Goal: Information Seeking & Learning: Learn about a topic

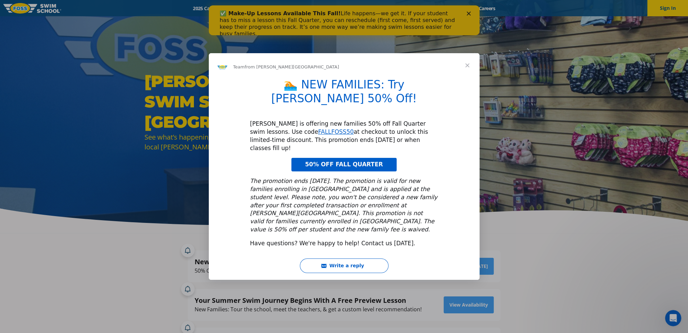
click at [466, 78] on span "Close" at bounding box center [467, 65] width 24 height 24
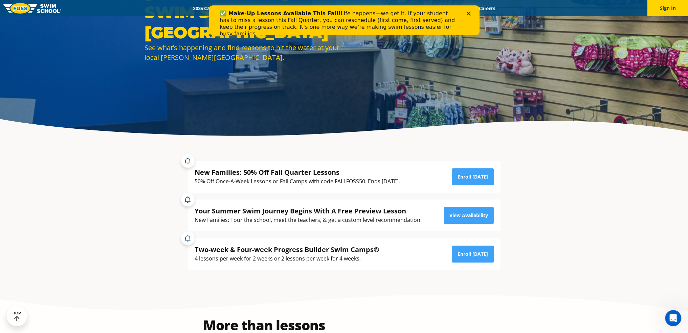
scroll to position [102, 0]
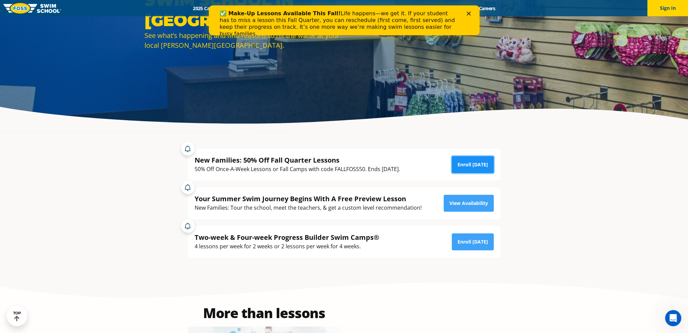
click at [469, 165] on link "Enroll Today" at bounding box center [473, 164] width 42 height 17
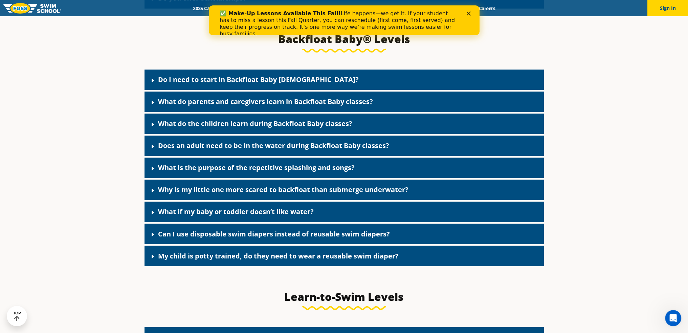
click at [166, 84] on link "Do I need to start in Backfloat Baby [DEMOGRAPHIC_DATA]?" at bounding box center [258, 79] width 201 height 9
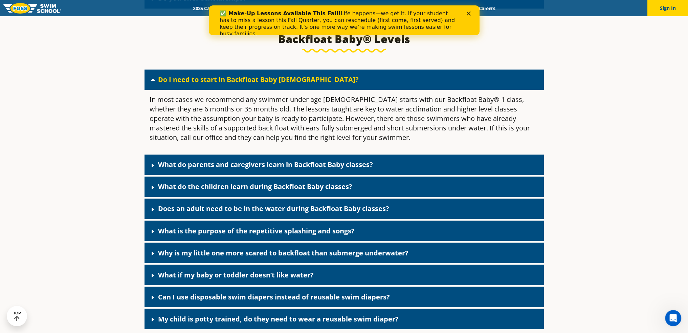
click at [203, 169] on link "What do parents and caregivers learn in Backfloat Baby classes?" at bounding box center [265, 164] width 215 height 9
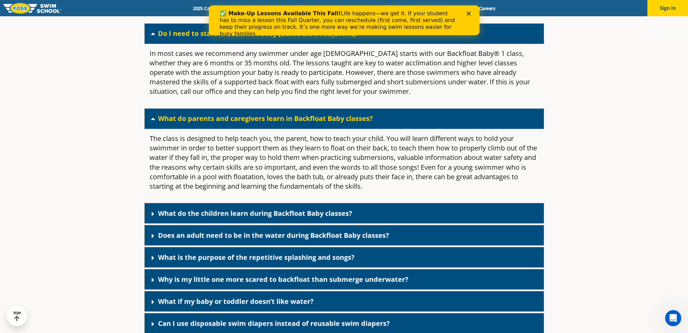
scroll to position [1574, 0]
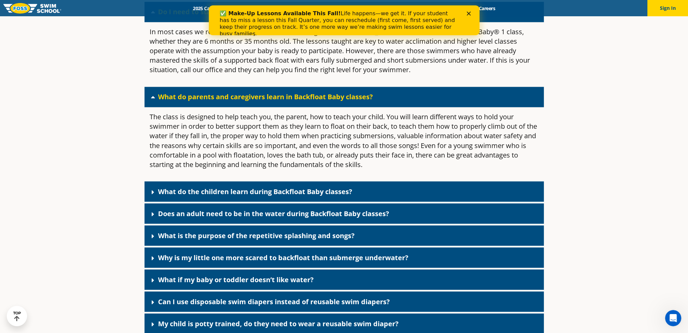
click at [265, 196] on link "What do the children learn during Backfloat Baby classes?" at bounding box center [255, 191] width 194 height 9
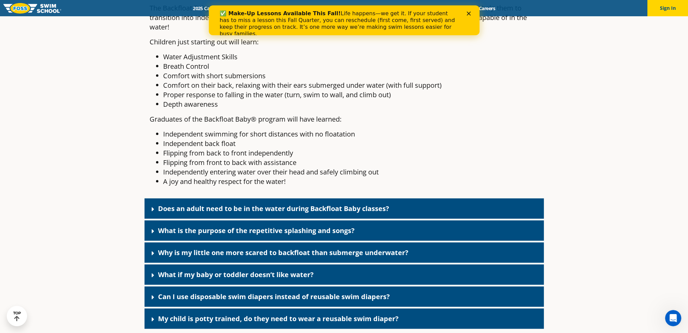
scroll to position [1811, 0]
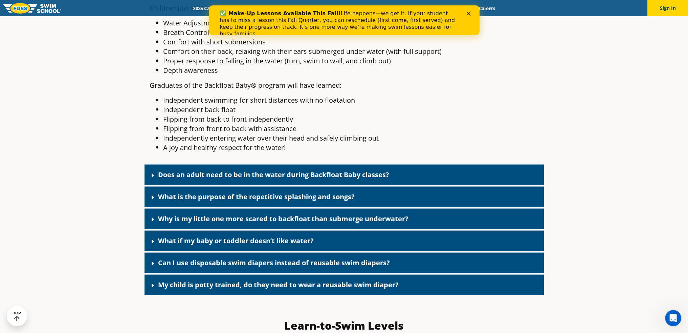
click at [286, 179] on link "Does an adult need to be in the water during Backfloat Baby classes?" at bounding box center [273, 174] width 231 height 9
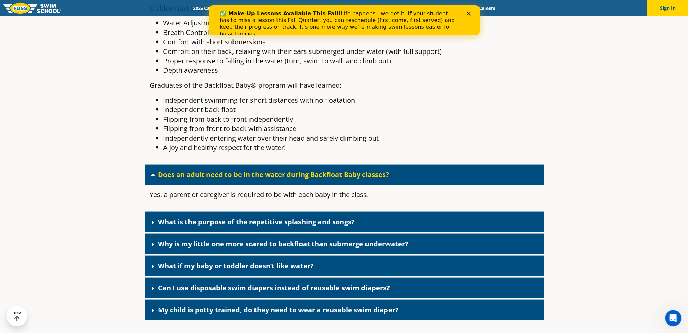
scroll to position [1845, 0]
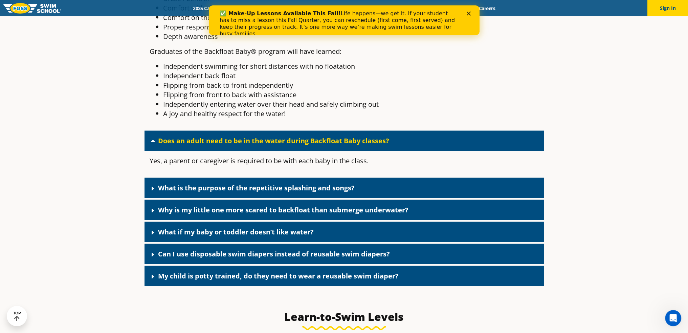
click at [309, 258] on link "Can I use disposable swim diapers instead of reusable swim diapers?" at bounding box center [274, 253] width 232 height 9
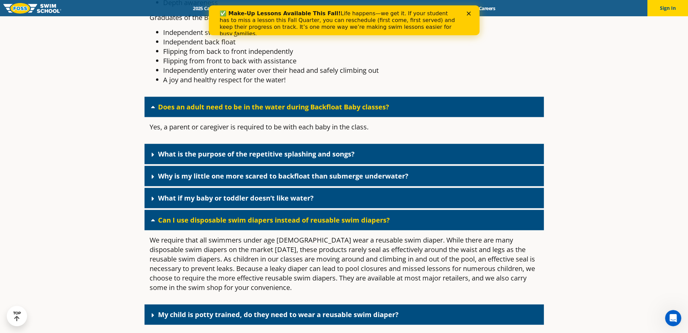
scroll to position [1913, 0]
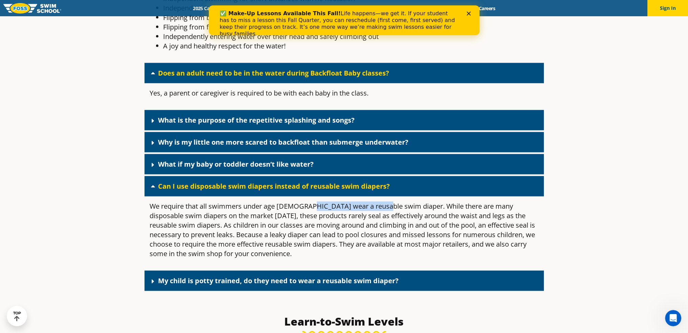
drag, startPoint x: 306, startPoint y: 213, endPoint x: 380, endPoint y: 214, distance: 73.2
click at [380, 214] on p "We require that all swimmers under age [DEMOGRAPHIC_DATA] wear a reusable swim …" at bounding box center [344, 229] width 389 height 57
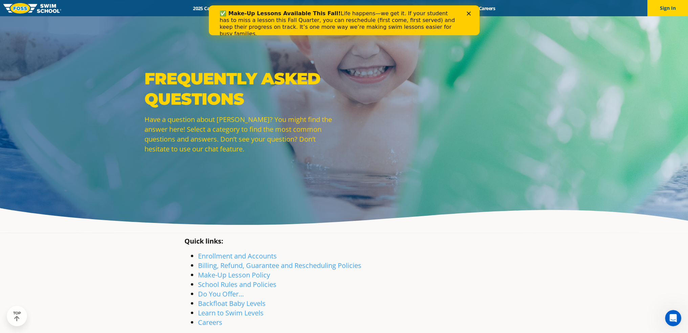
scroll to position [0, 0]
